Goal: Task Accomplishment & Management: Use online tool/utility

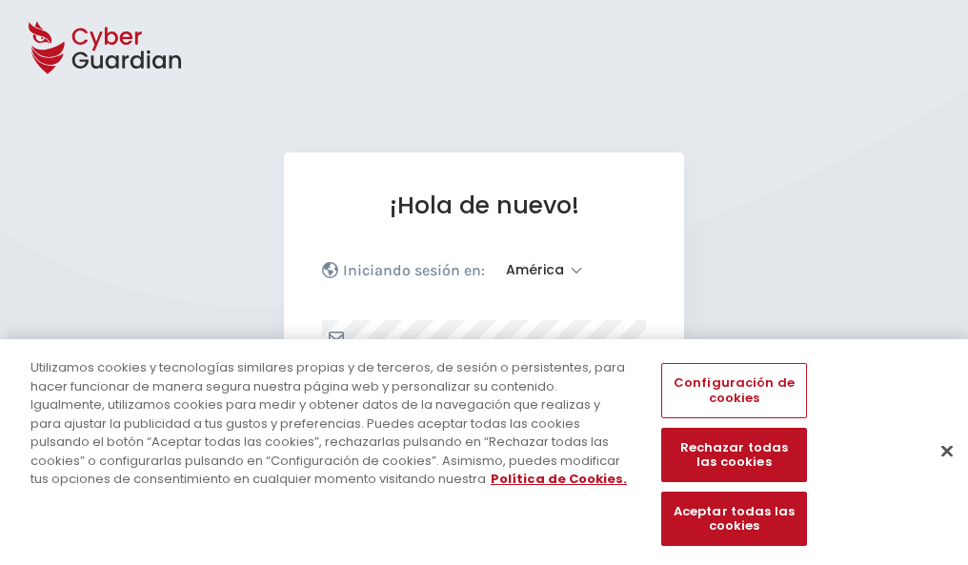
select select "América"
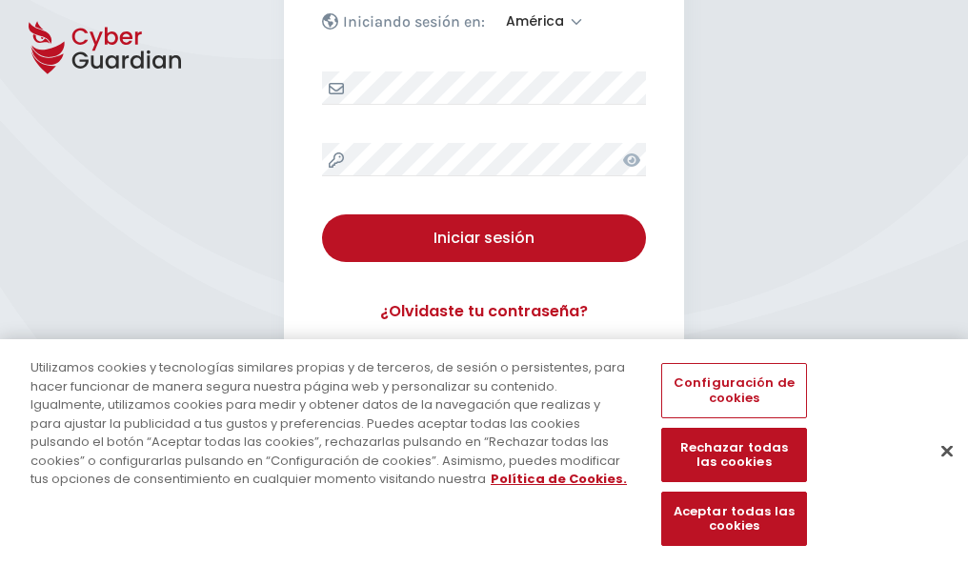
click at [938, 471] on button "Cerrar" at bounding box center [947, 451] width 42 height 42
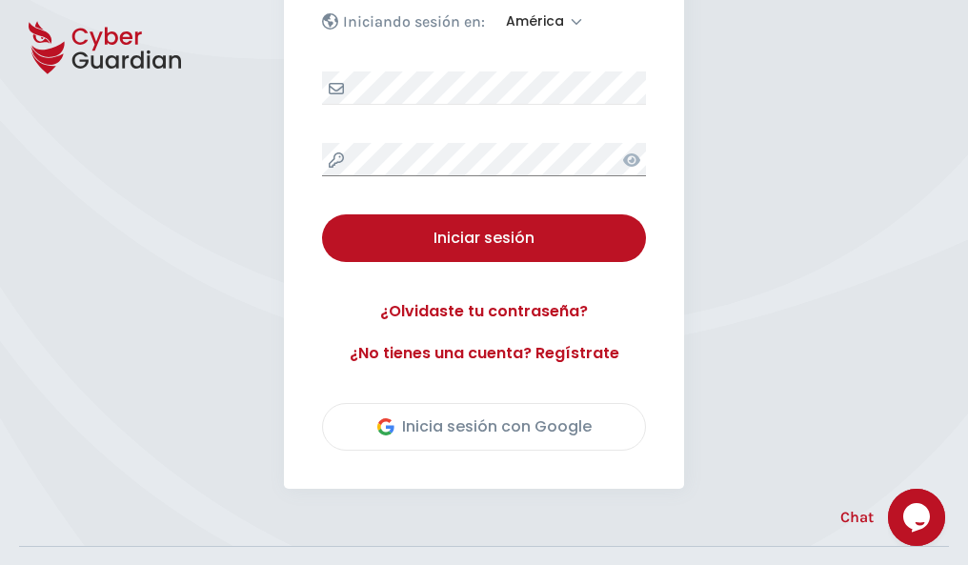
scroll to position [433, 0]
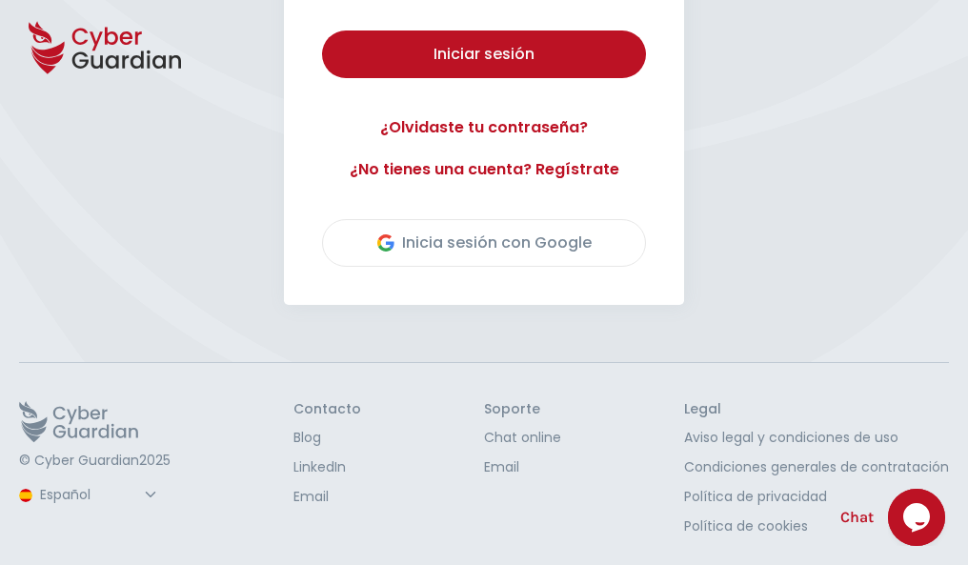
click at [322, 30] on button "Iniciar sesión" at bounding box center [484, 54] width 324 height 48
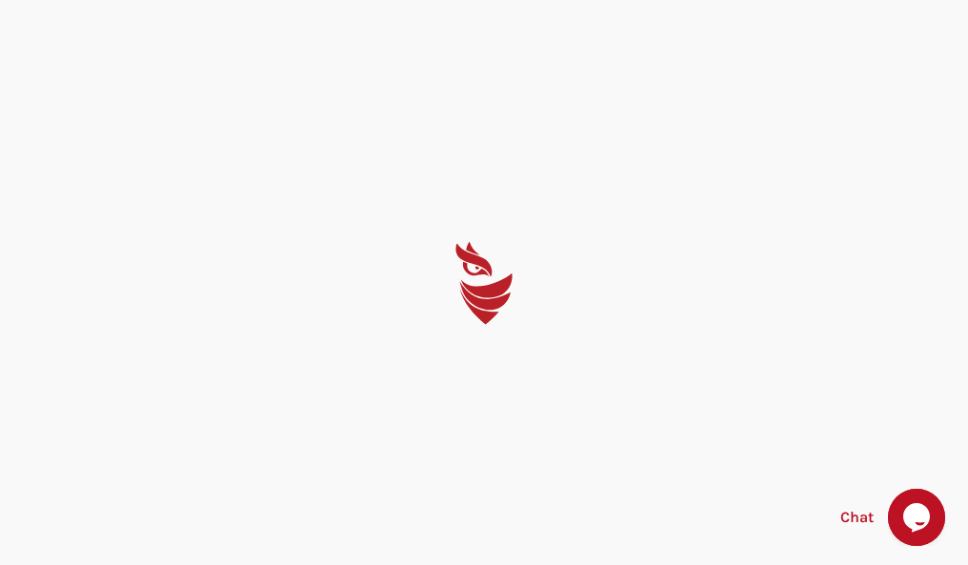
scroll to position [0, 0]
select select "English"
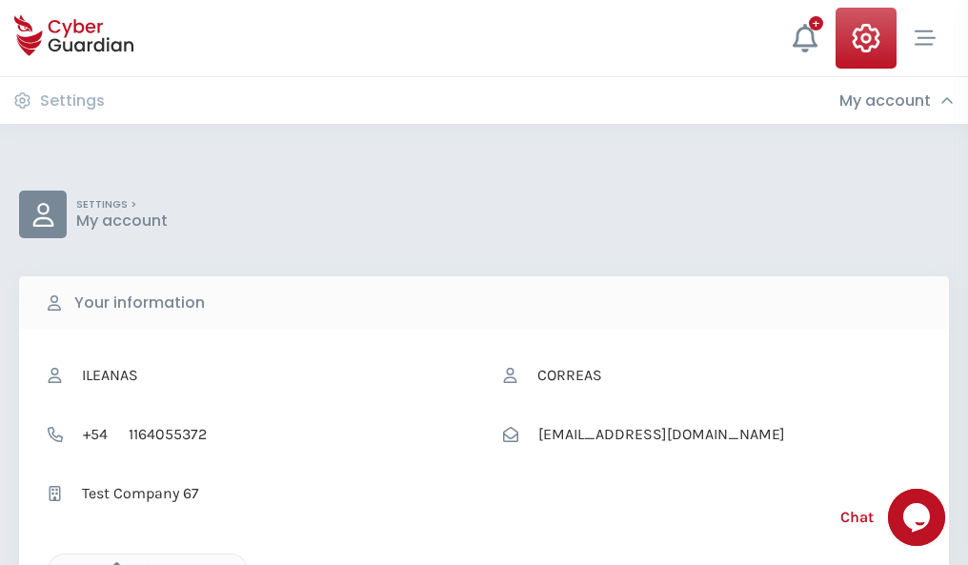
click at [111, 563] on icon "button" at bounding box center [112, 570] width 16 height 16
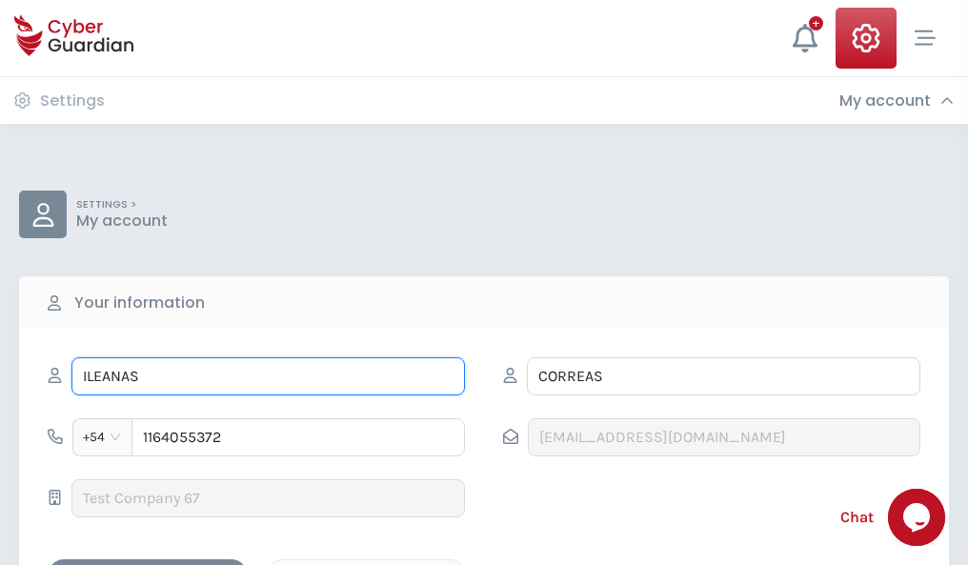
click at [268, 376] on input "ILEANAS" at bounding box center [268, 376] width 394 height 38
type input "I"
type input "Marco"
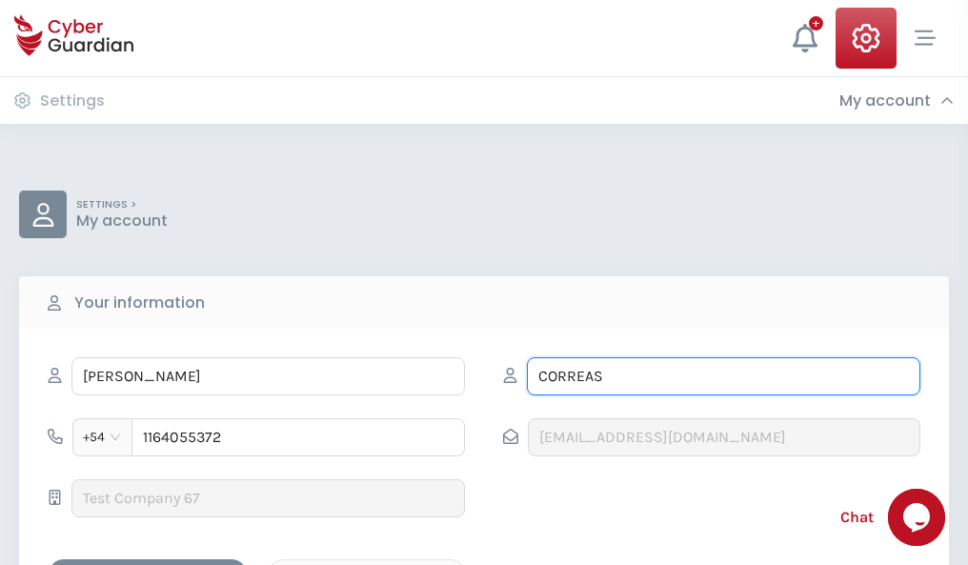
click at [723, 376] on input "CORREAS" at bounding box center [724, 376] width 394 height 38
type input "C"
type input "Manjón"
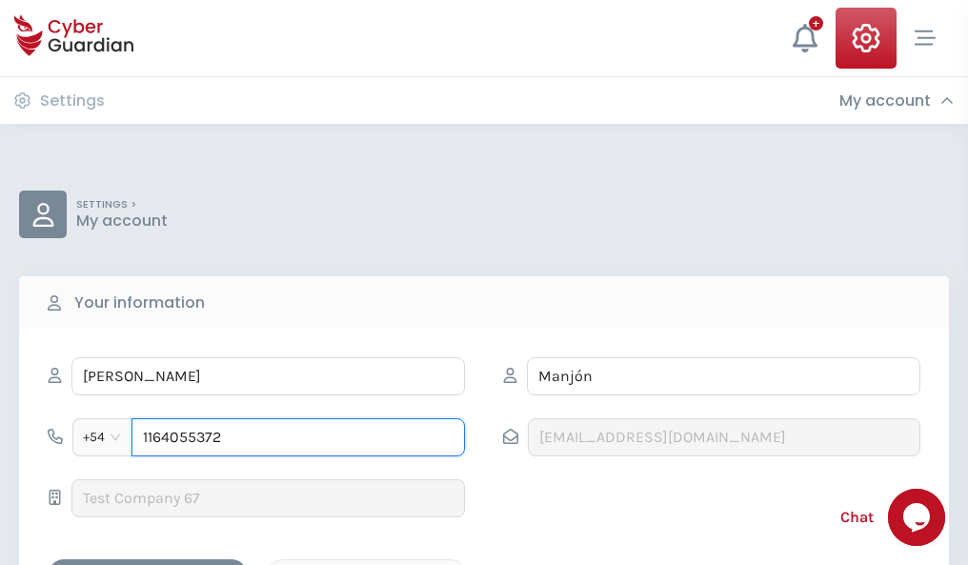
click at [298, 437] on input "1164055372" at bounding box center [297, 437] width 333 height 38
type input "1"
type input "4881978880"
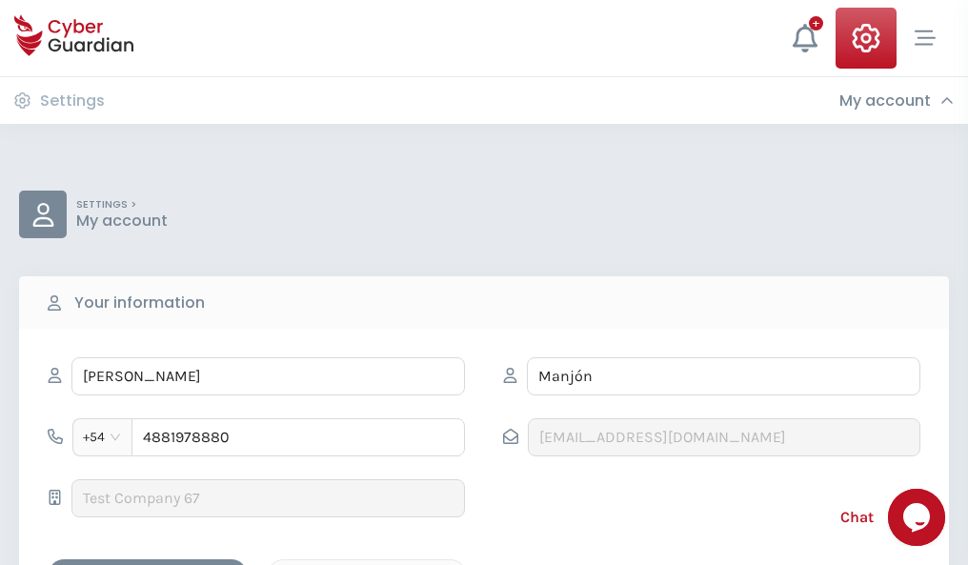
click at [367, 564] on div "Cancel" at bounding box center [367, 576] width 170 height 24
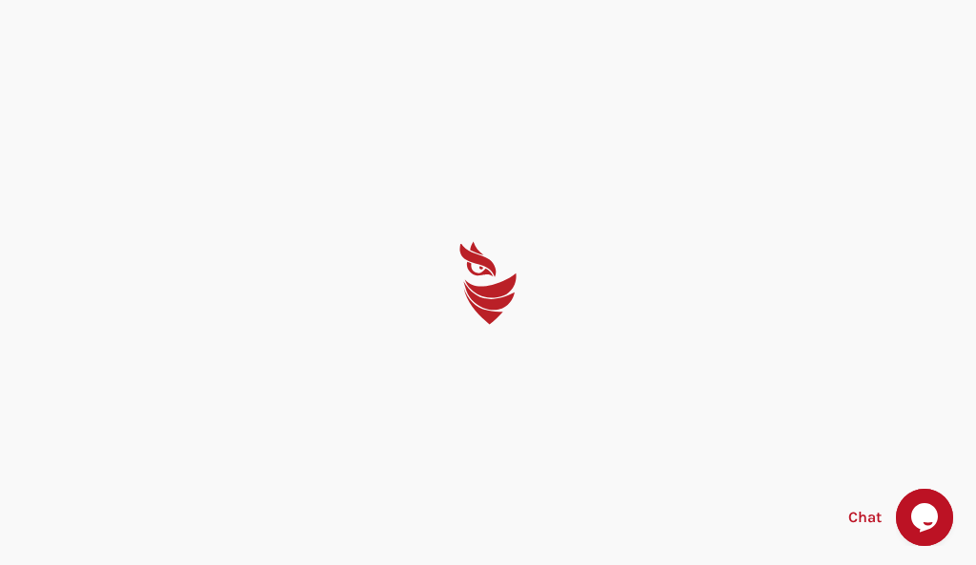
select select "English"
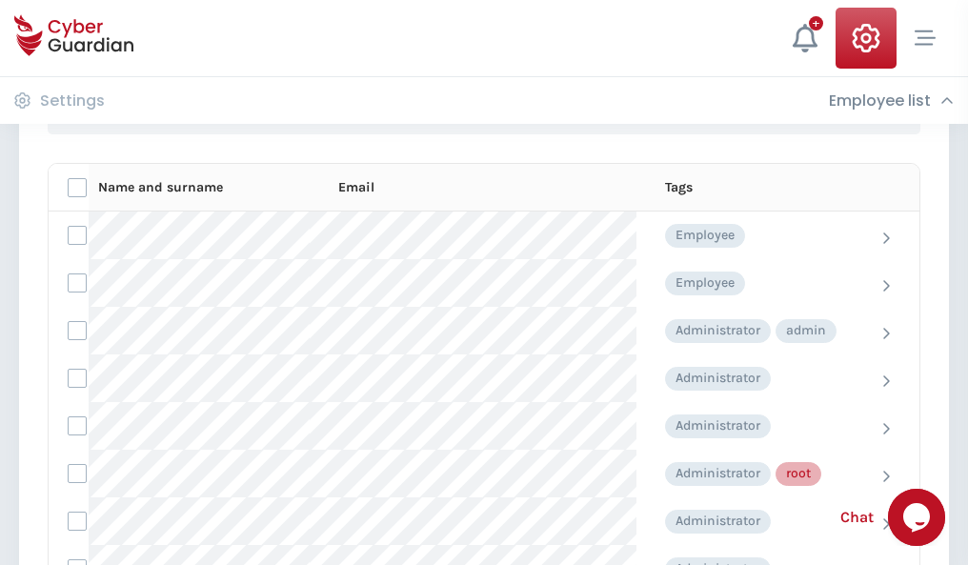
scroll to position [959, 0]
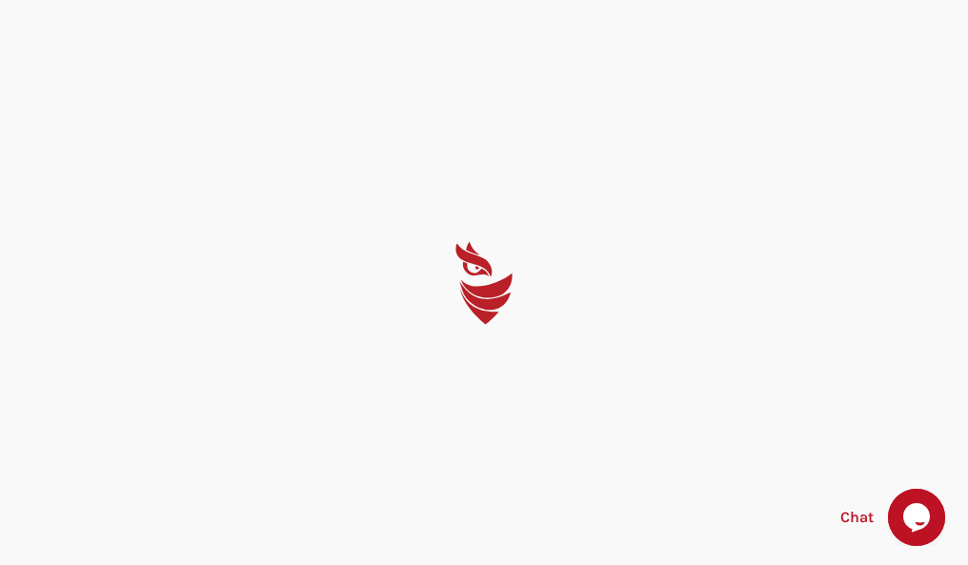
select select "English"
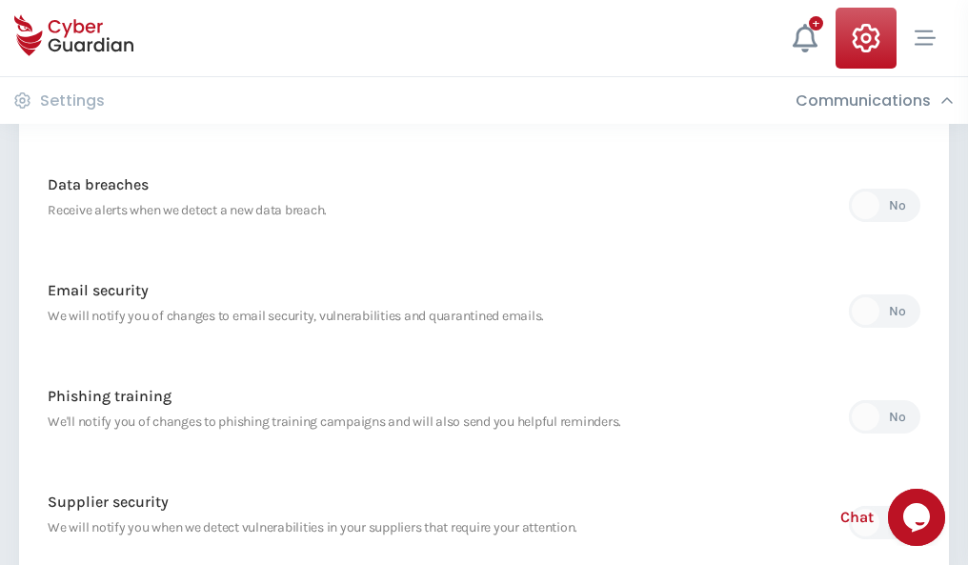
scroll to position [1003, 0]
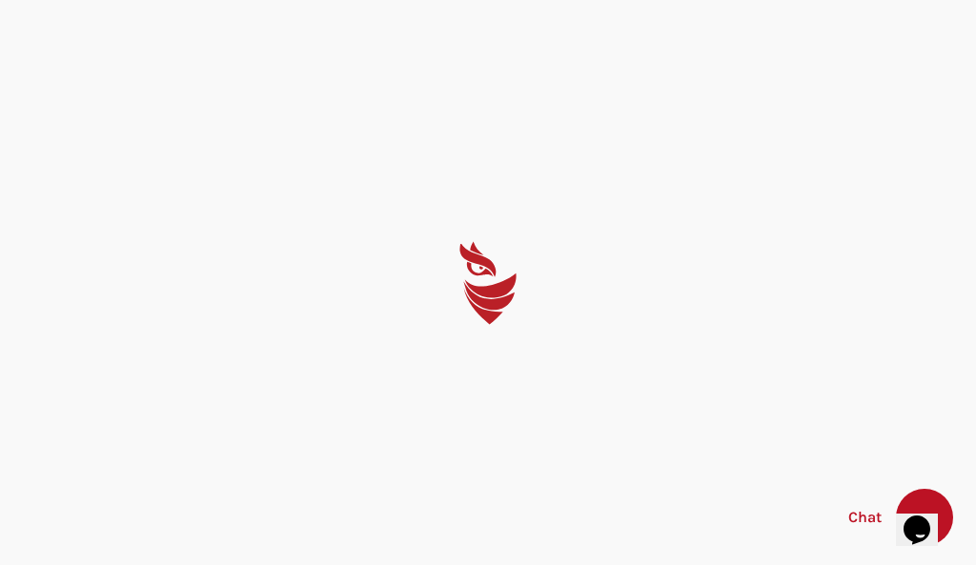
select select "English"
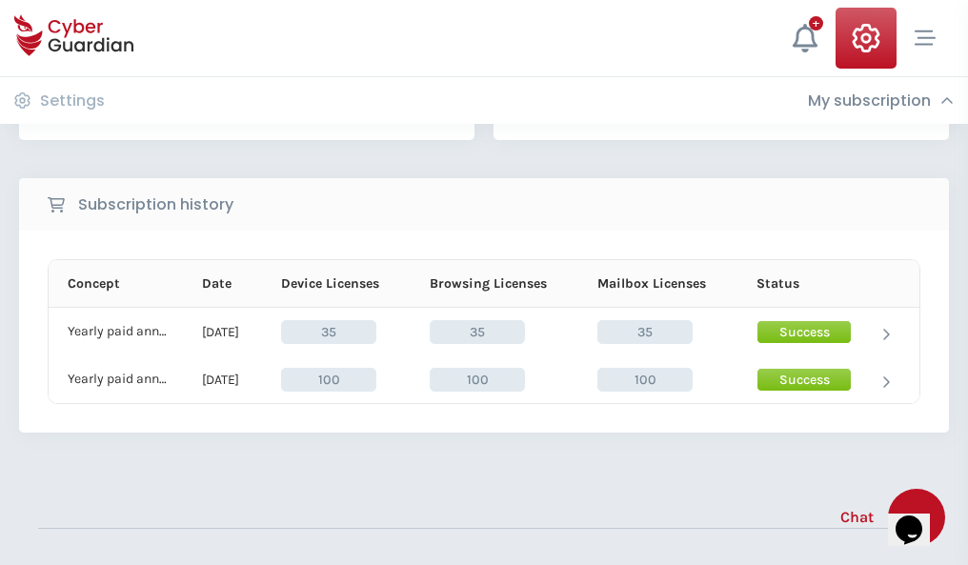
scroll to position [531, 0]
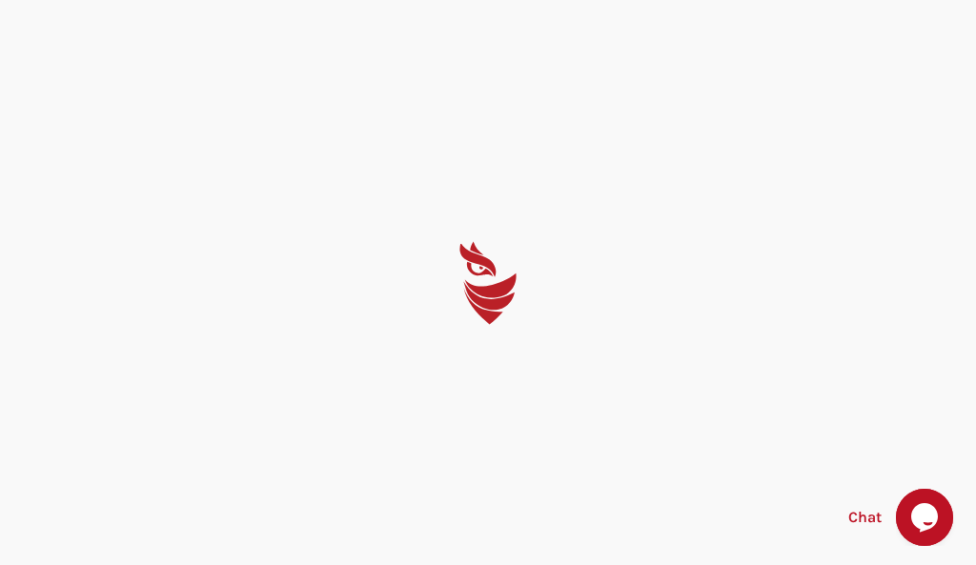
select select "English"
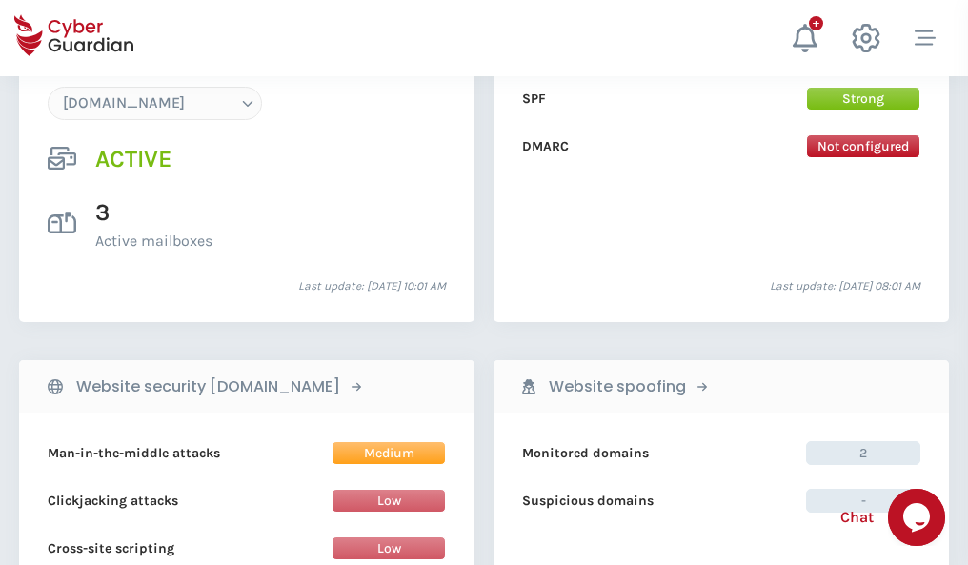
scroll to position [2030, 0]
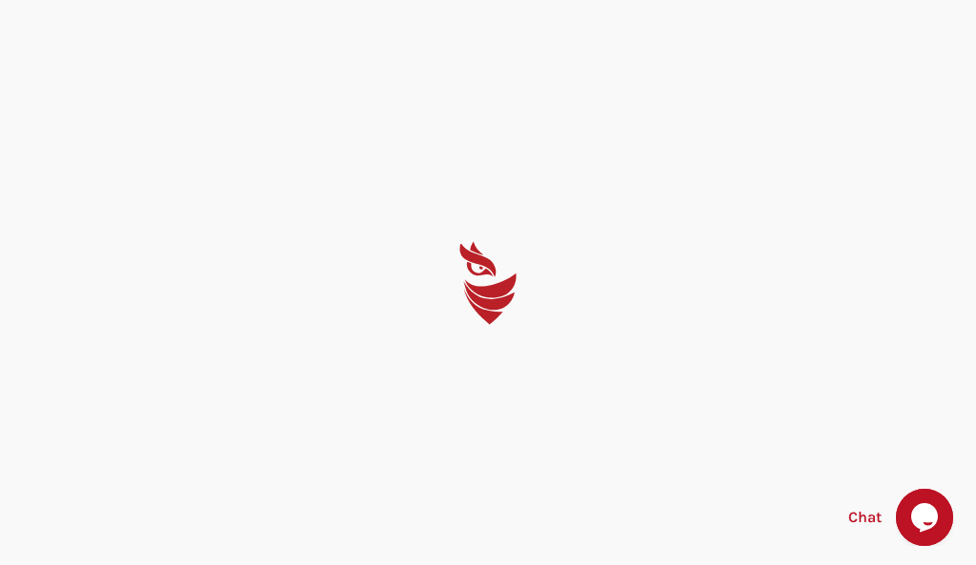
select select "English"
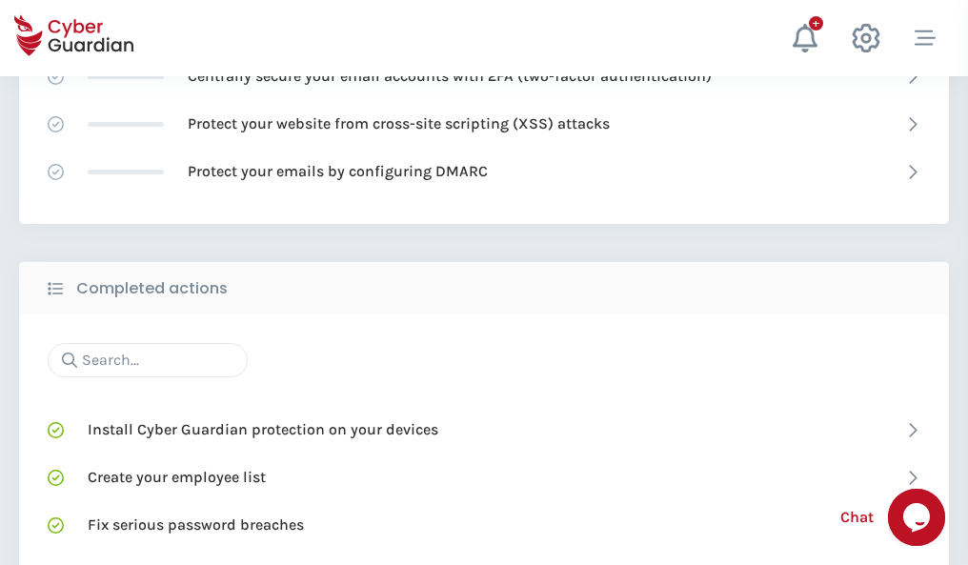
scroll to position [1269, 0]
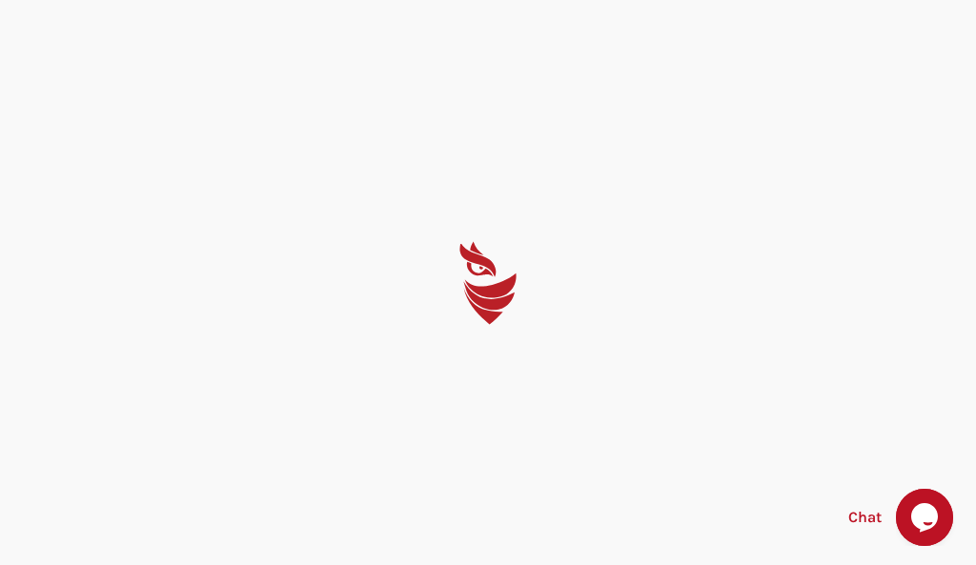
select select "English"
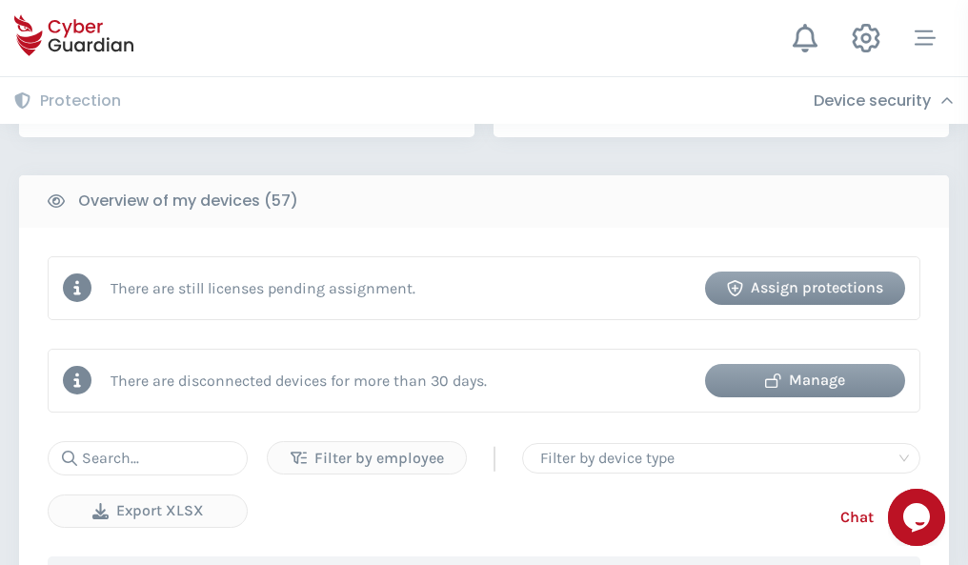
scroll to position [1847, 0]
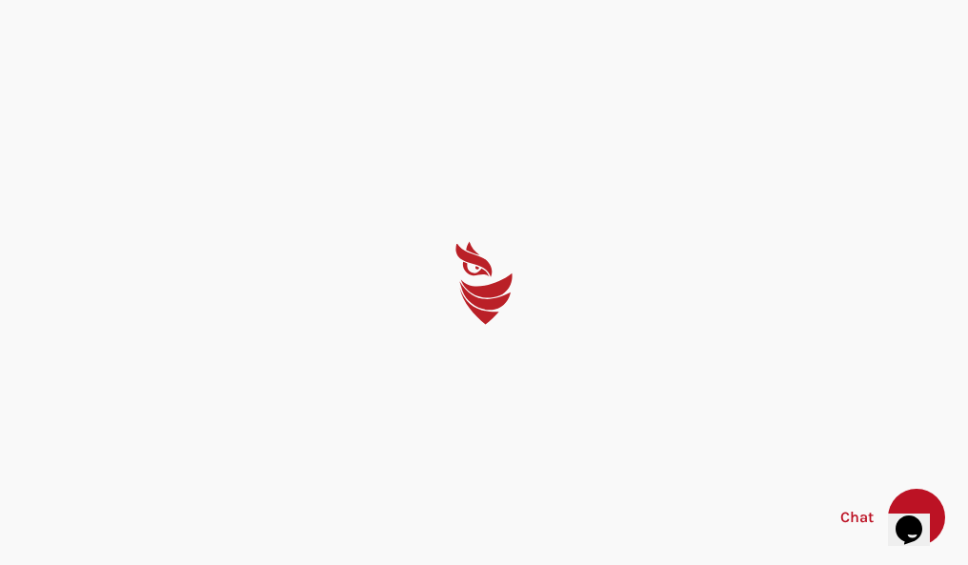
select select "English"
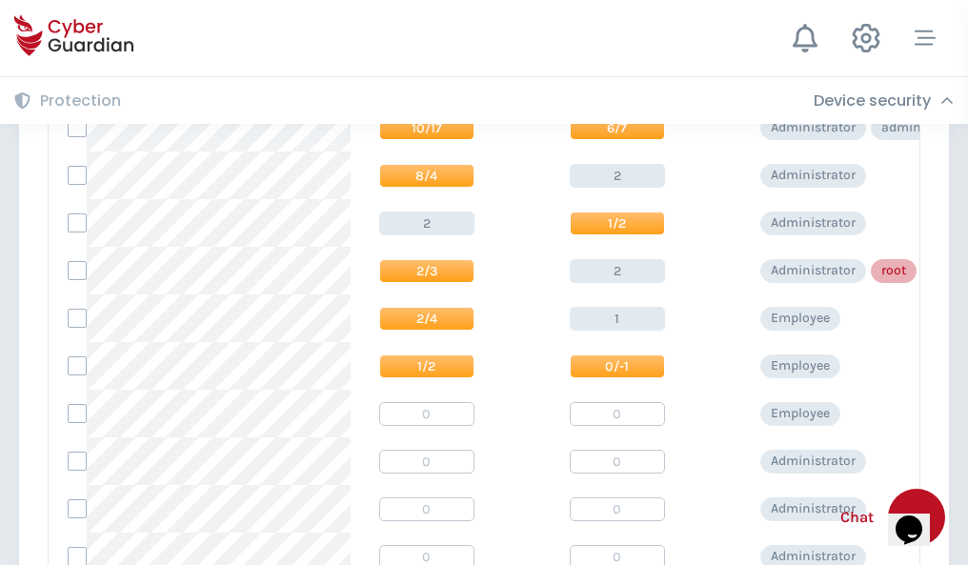
scroll to position [960, 0]
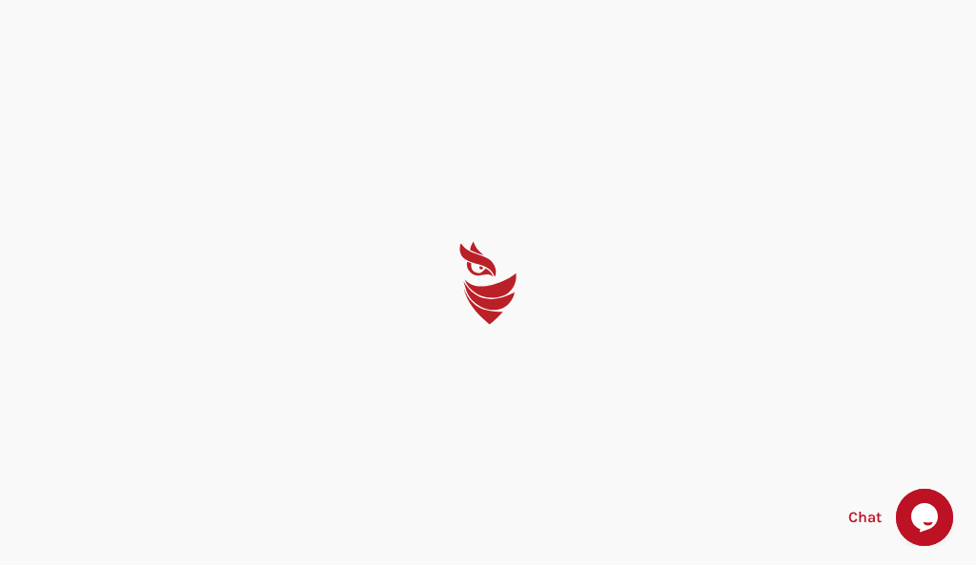
select select "English"
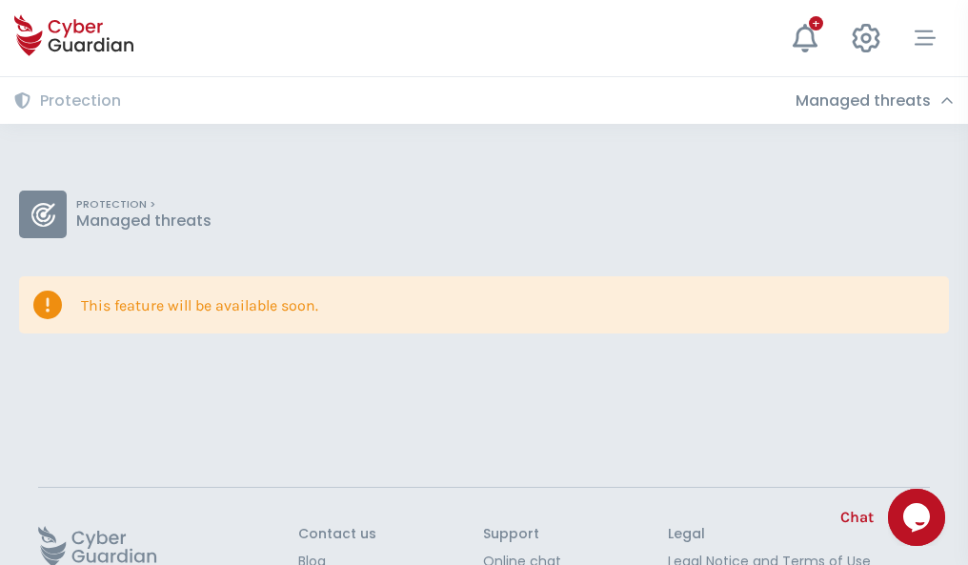
scroll to position [124, 0]
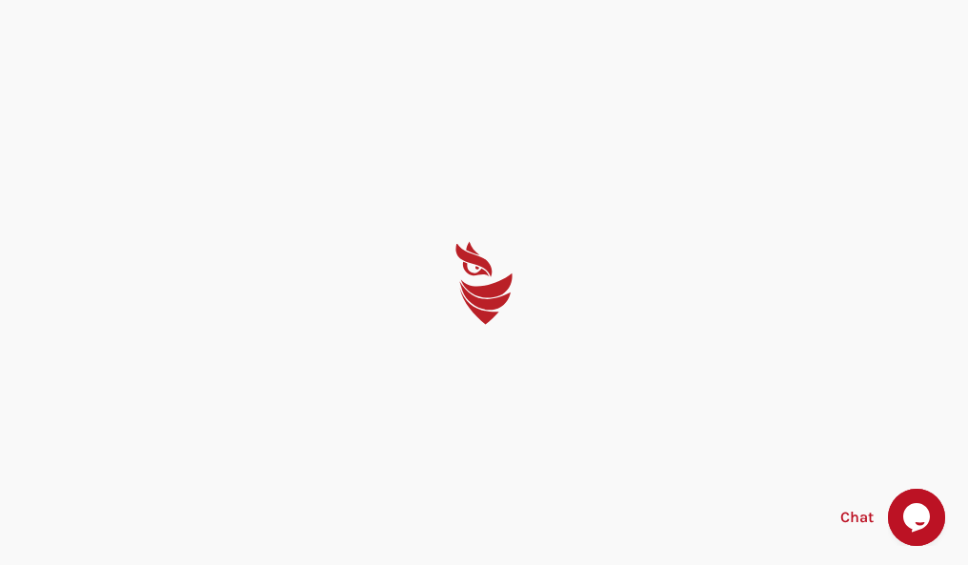
select select "English"
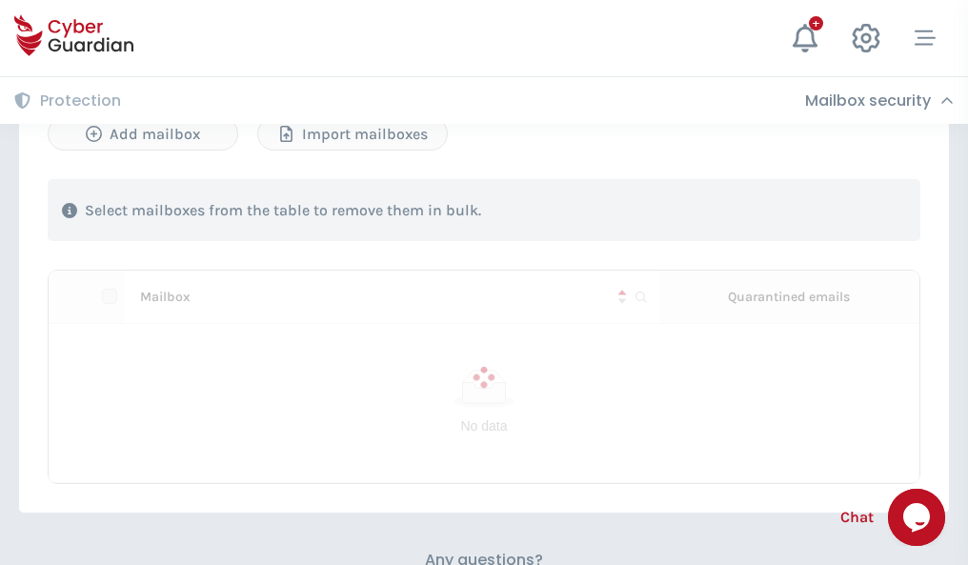
scroll to position [816, 0]
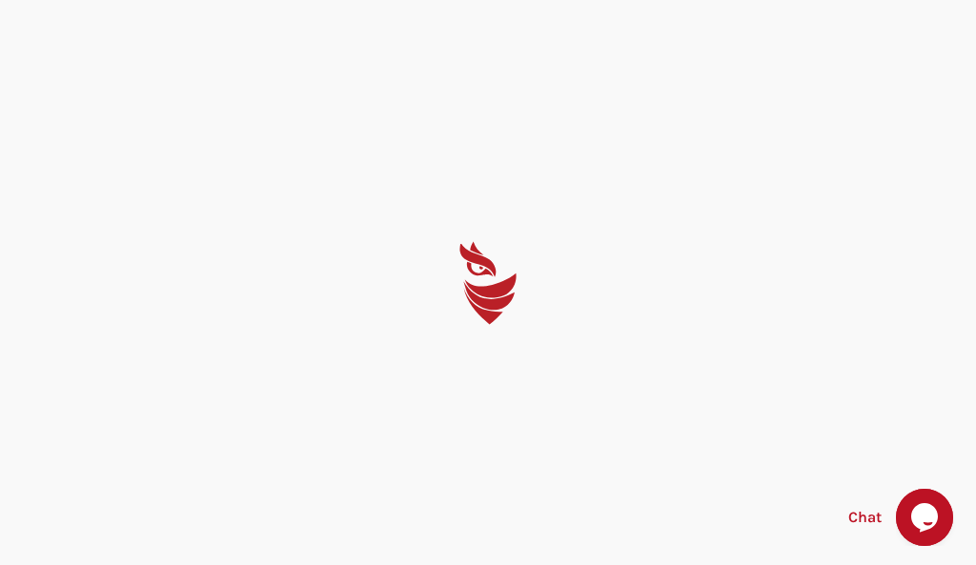
select select "English"
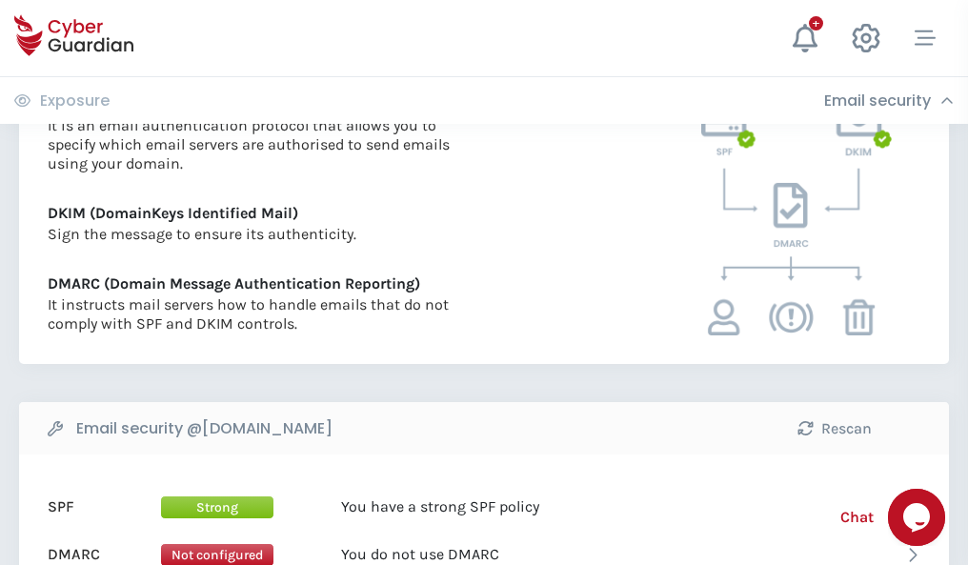
scroll to position [1028, 0]
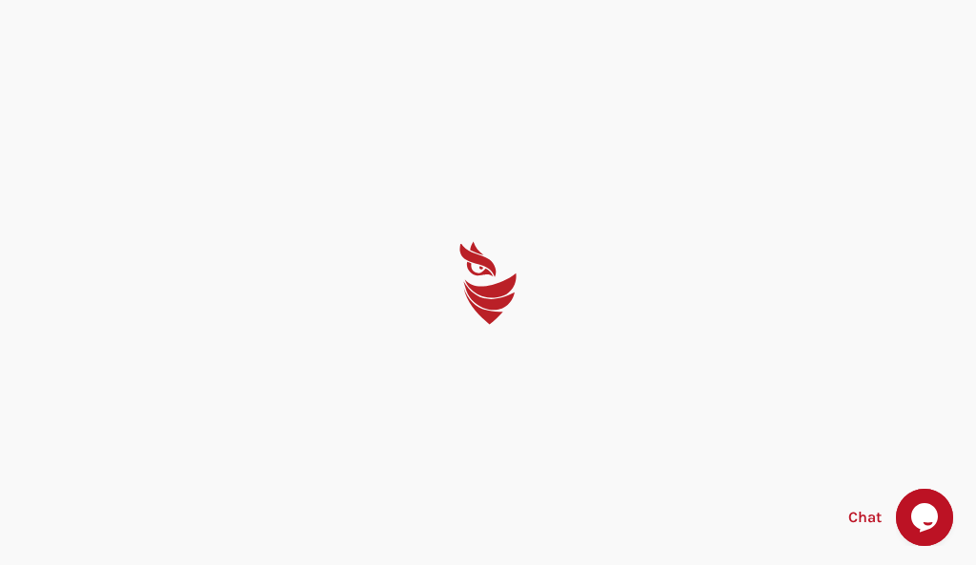
select select "English"
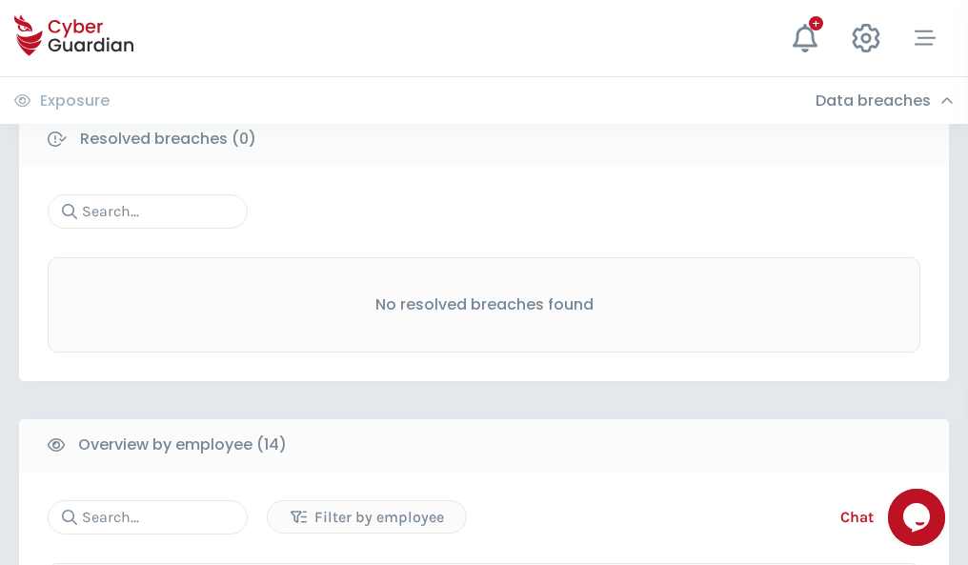
scroll to position [1721, 0]
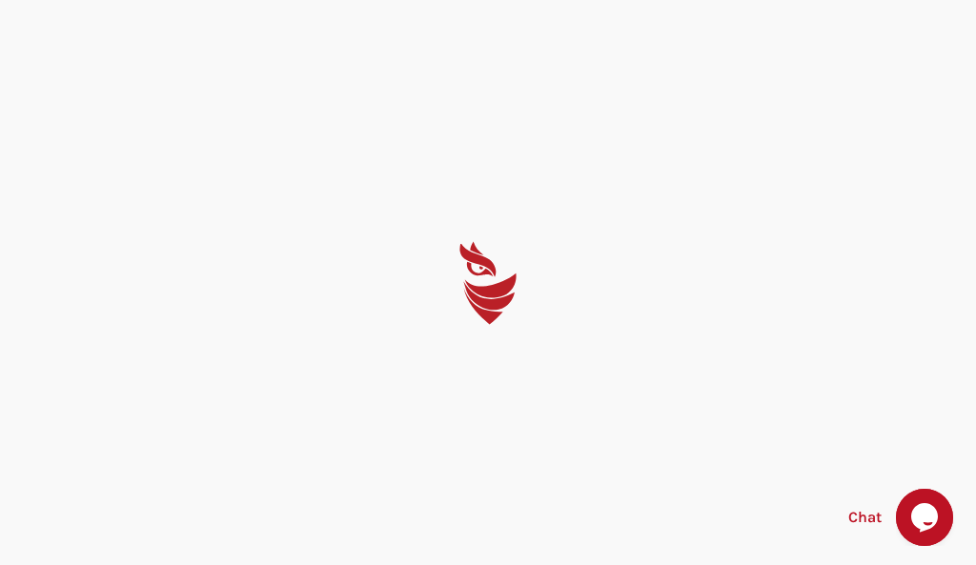
select select "English"
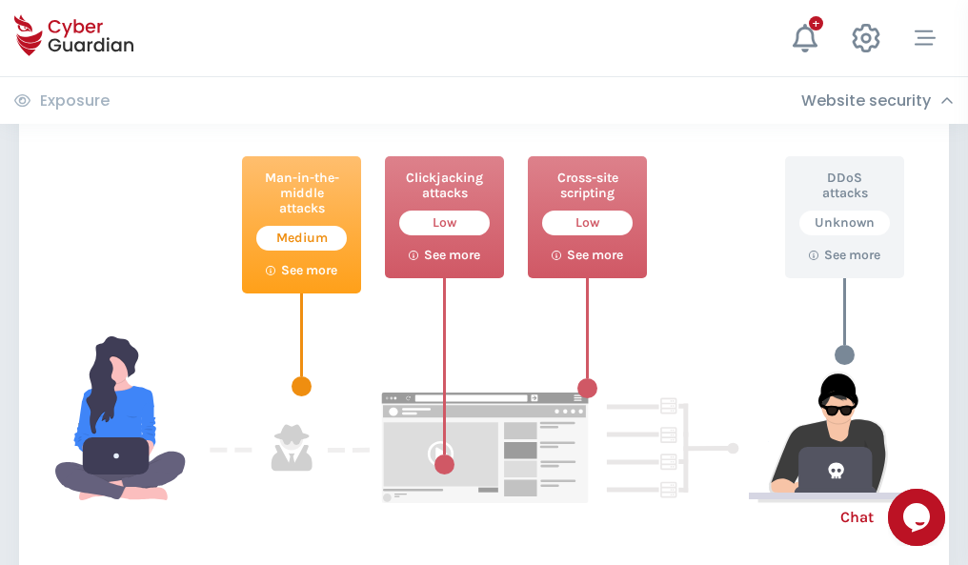
scroll to position [1038, 0]
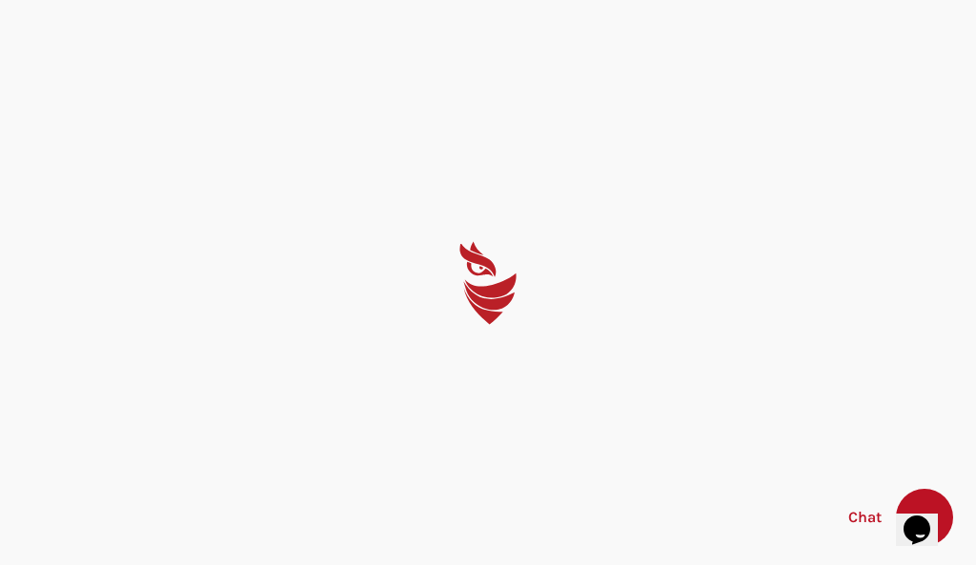
select select "English"
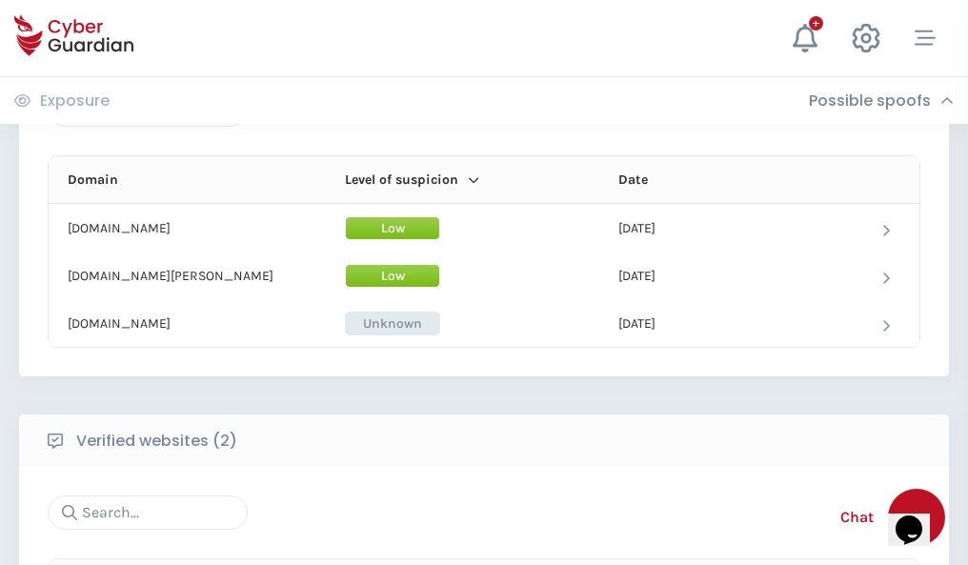
scroll to position [1143, 0]
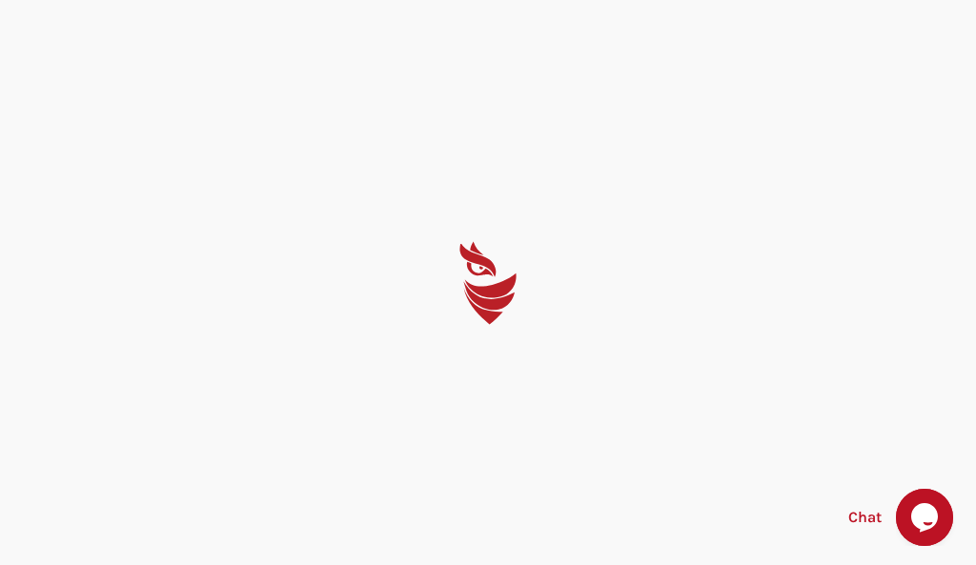
select select "English"
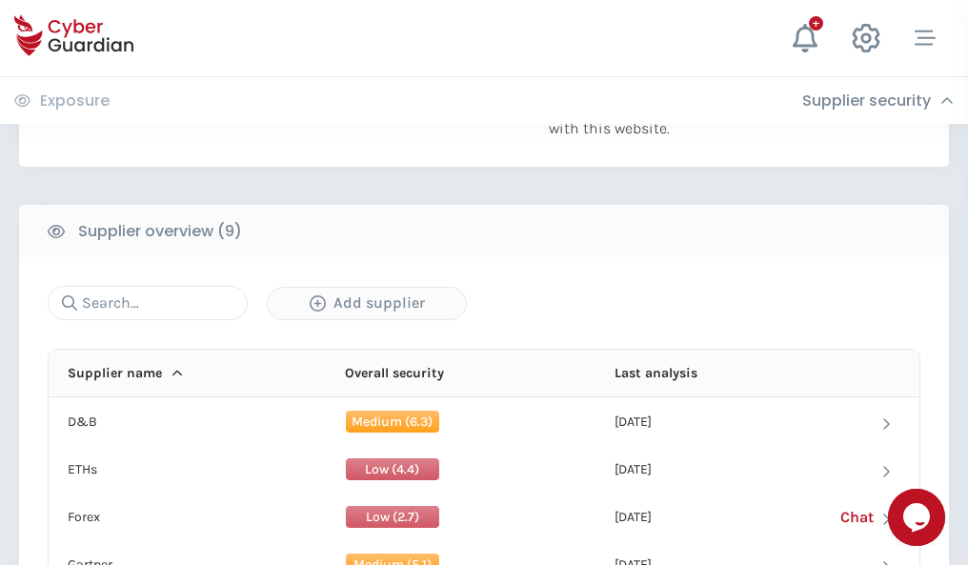
scroll to position [1329, 0]
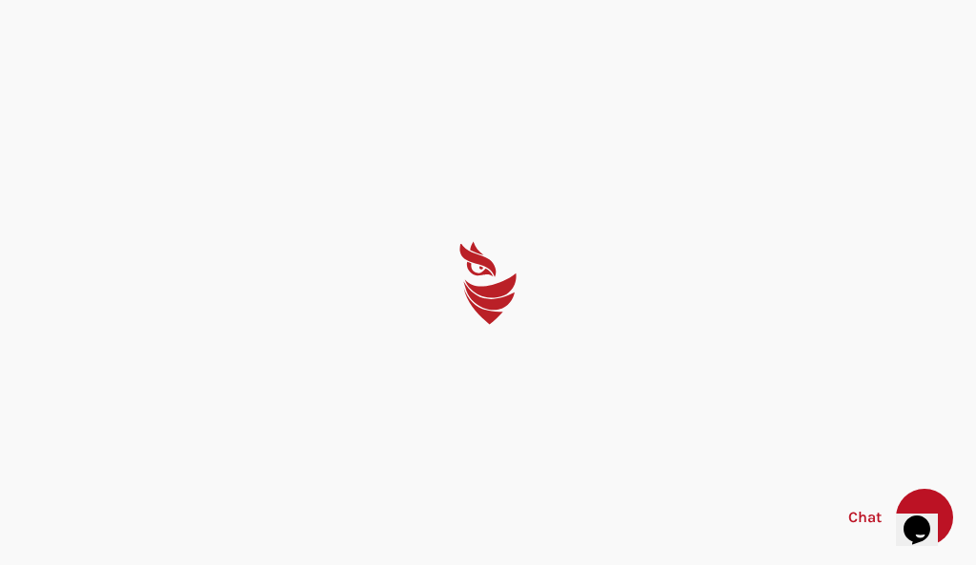
select select "English"
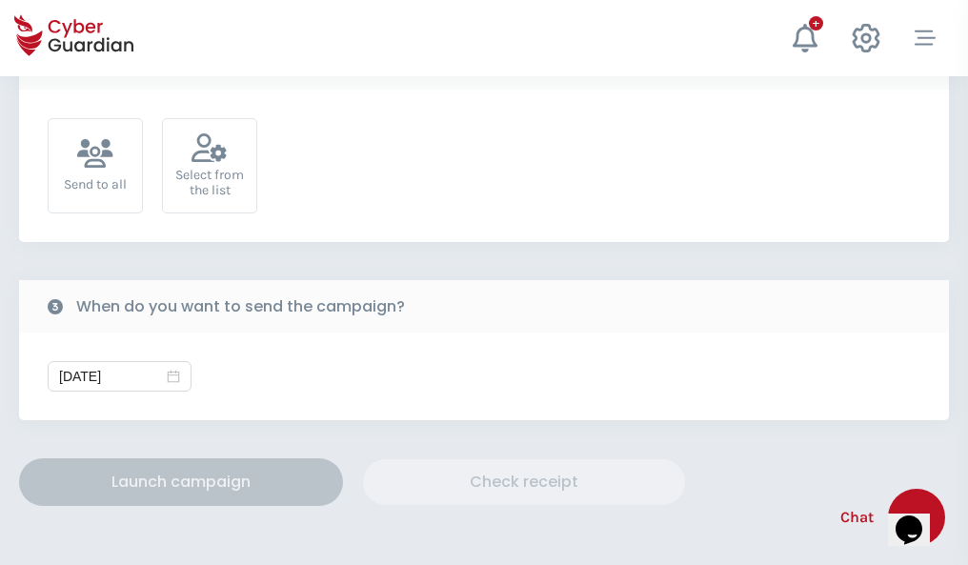
scroll to position [697, 0]
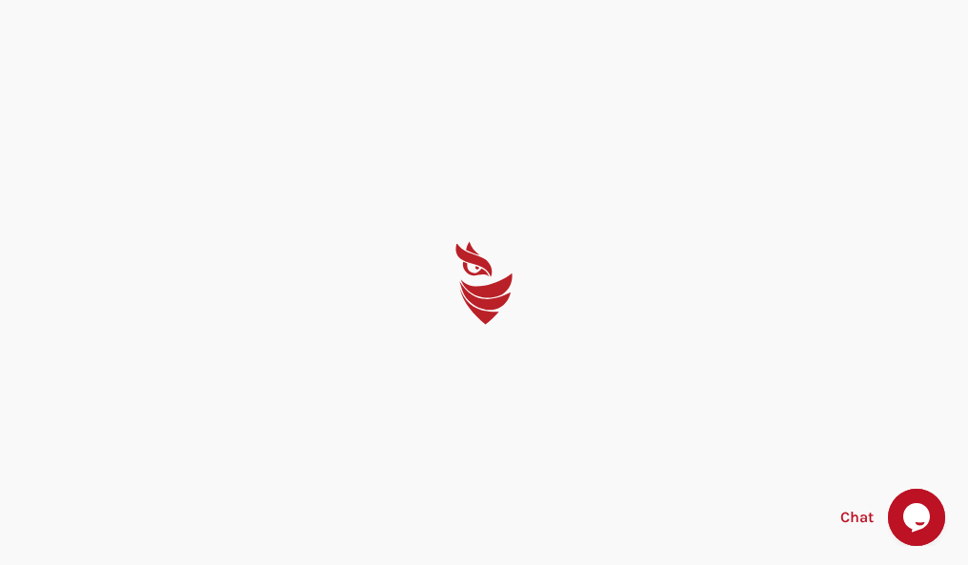
select select "English"
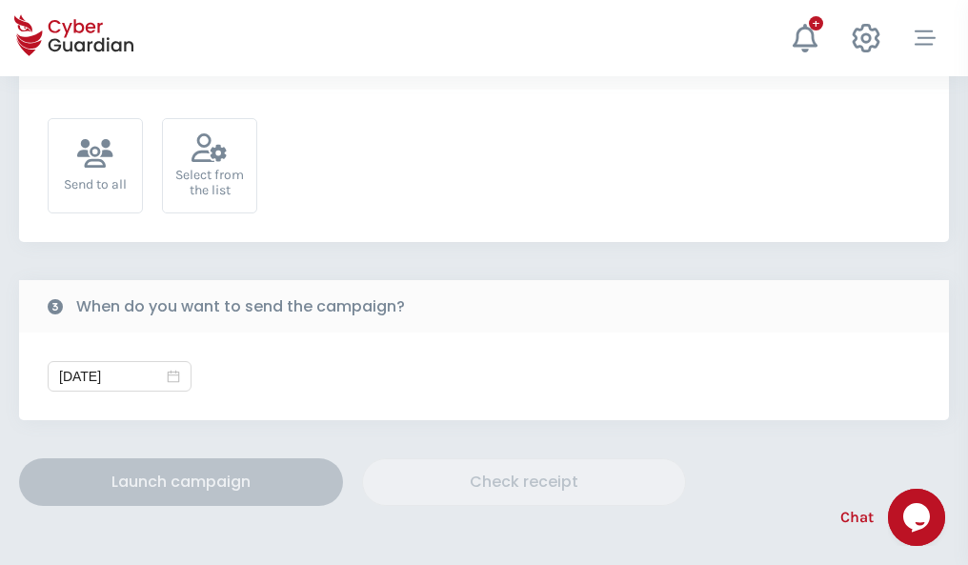
scroll to position [697, 0]
